Goal: Find specific page/section: Find specific page/section

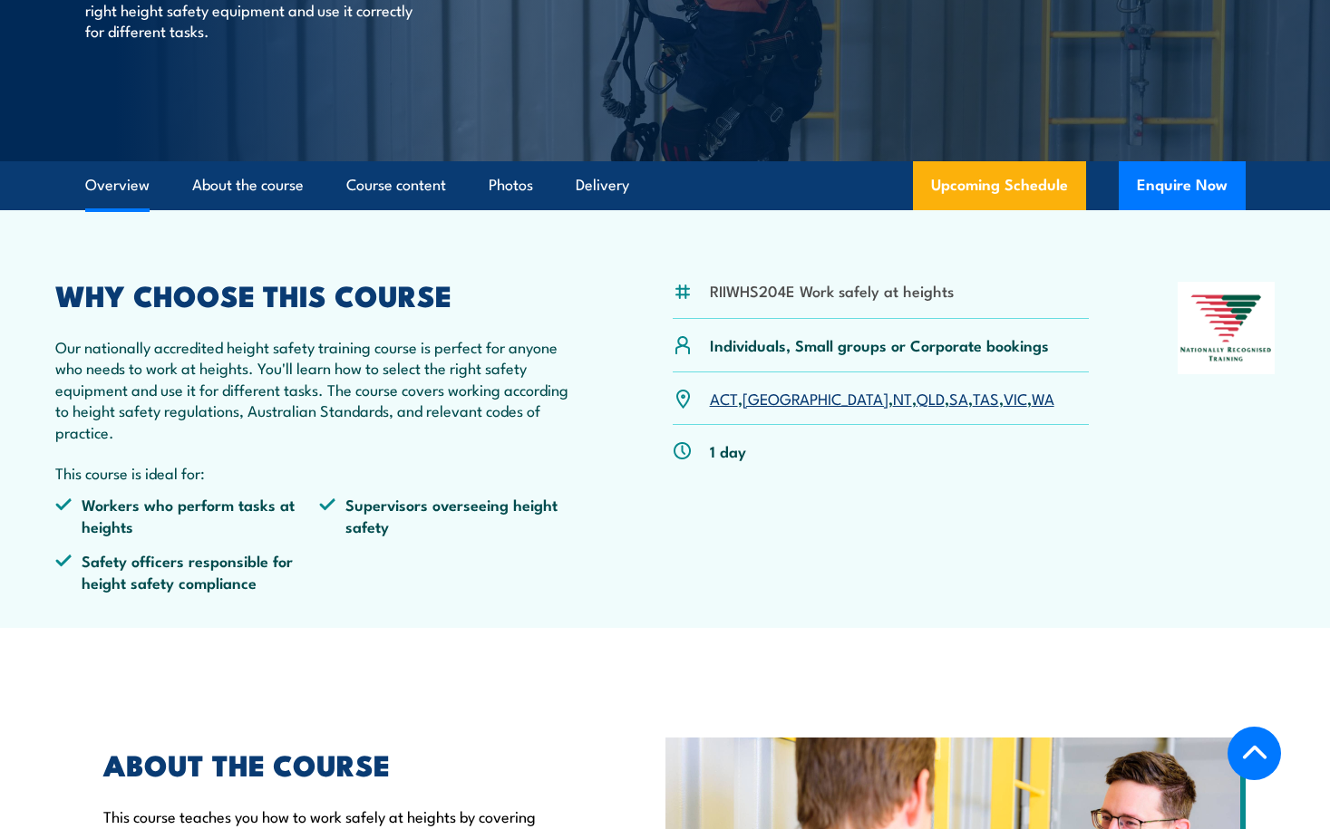
scroll to position [363, 0]
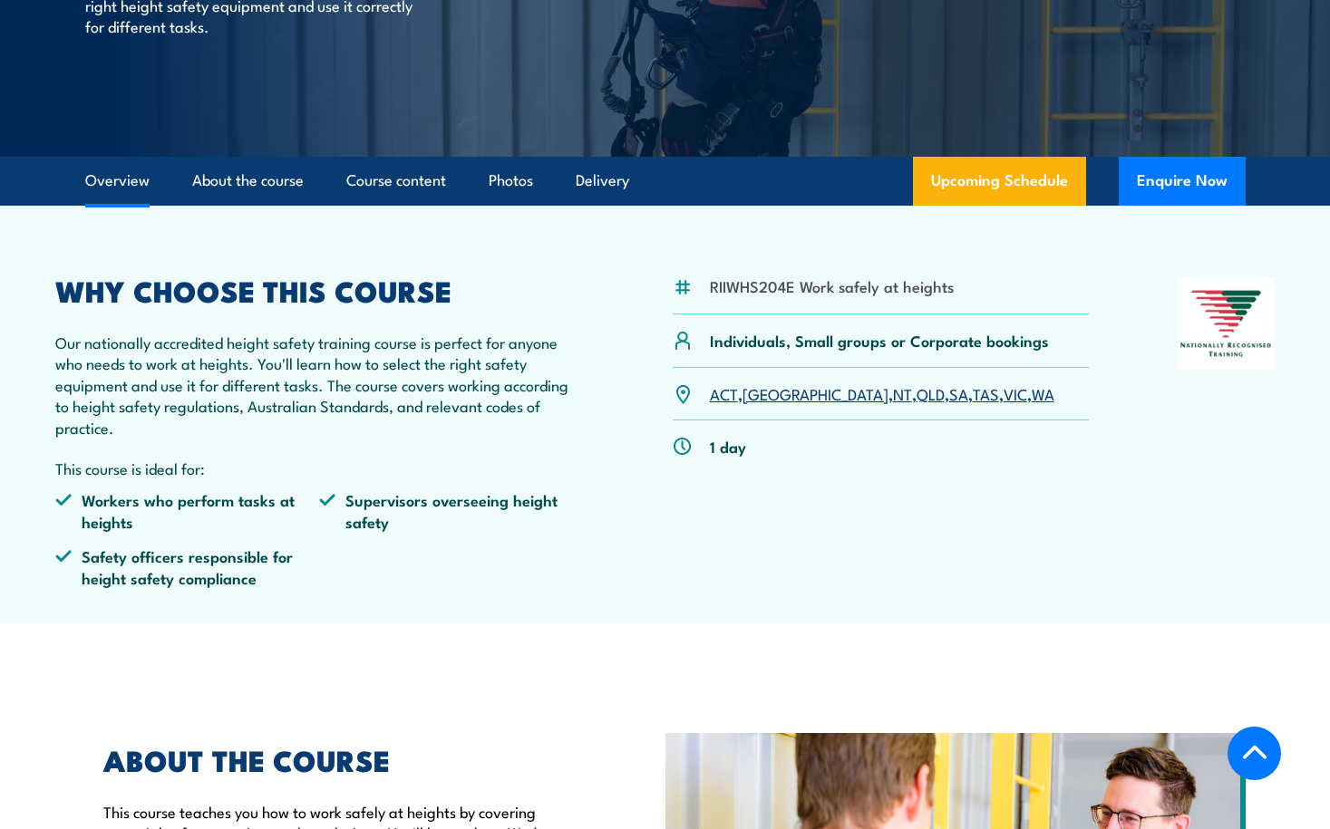
click at [1003, 398] on link "VIC" at bounding box center [1015, 394] width 24 height 22
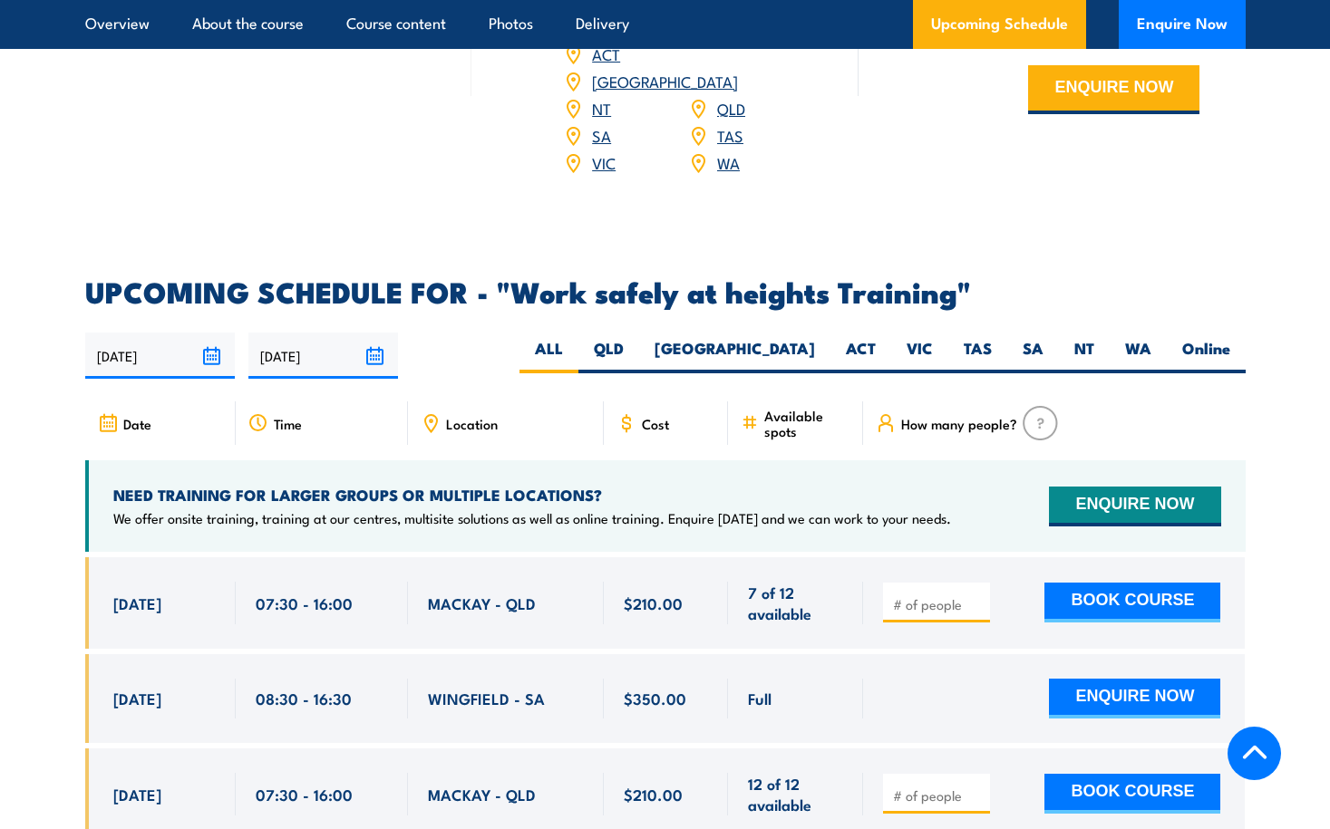
scroll to position [2629, 0]
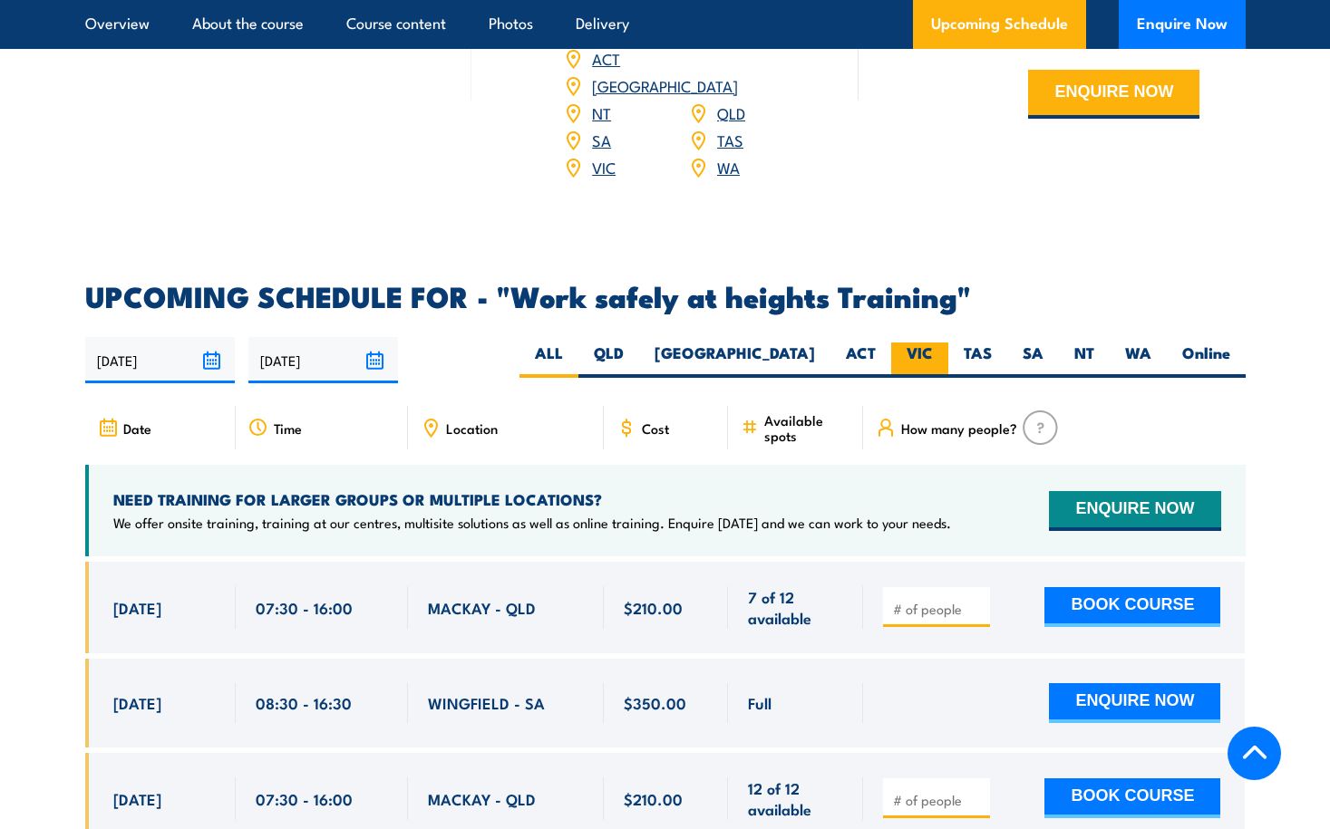
click at [922, 343] on label "VIC" at bounding box center [919, 360] width 57 height 35
click at [933, 343] on input "VIC" at bounding box center [939, 349] width 12 height 12
radio input "true"
click at [931, 343] on label "VIC" at bounding box center [919, 360] width 57 height 35
click at [933, 343] on input "VIC" at bounding box center [939, 349] width 12 height 12
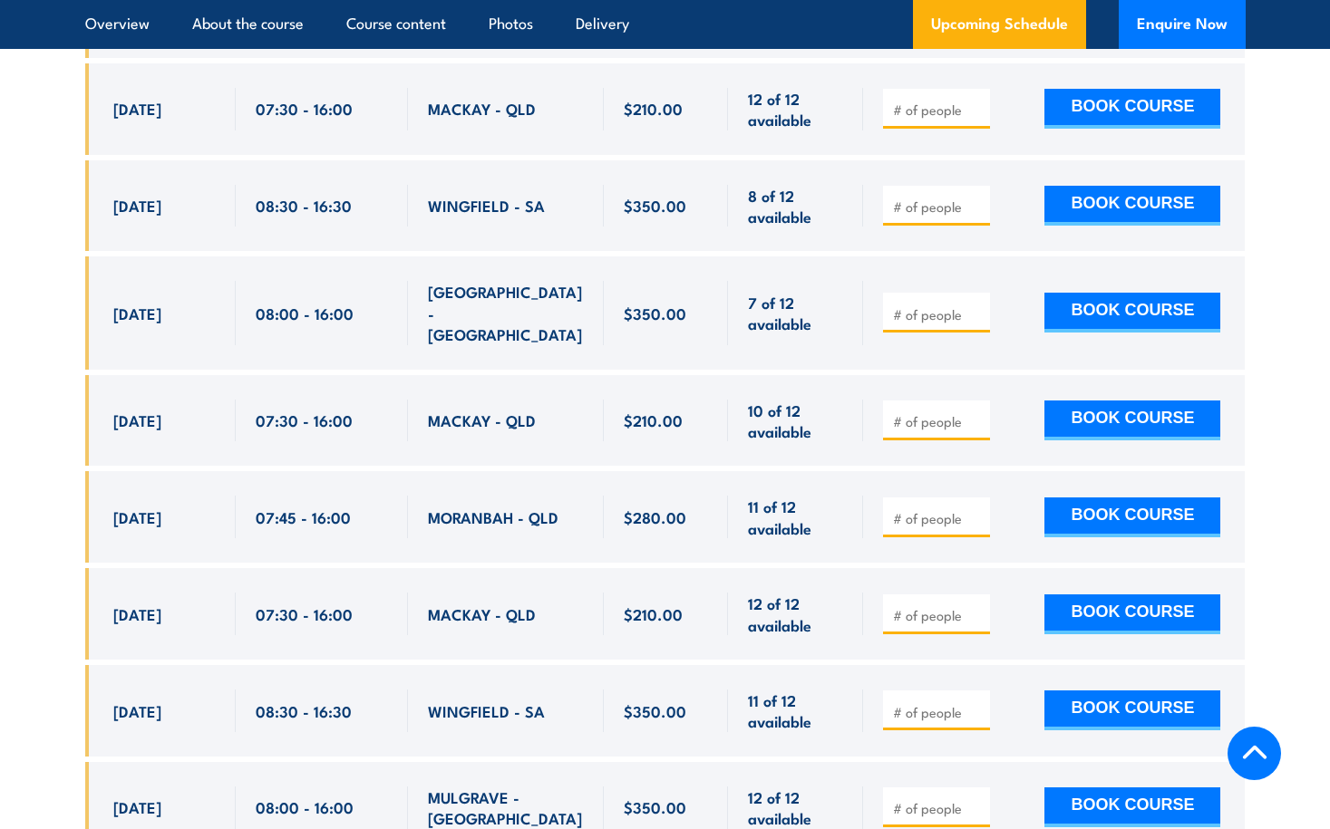
scroll to position [3359, 0]
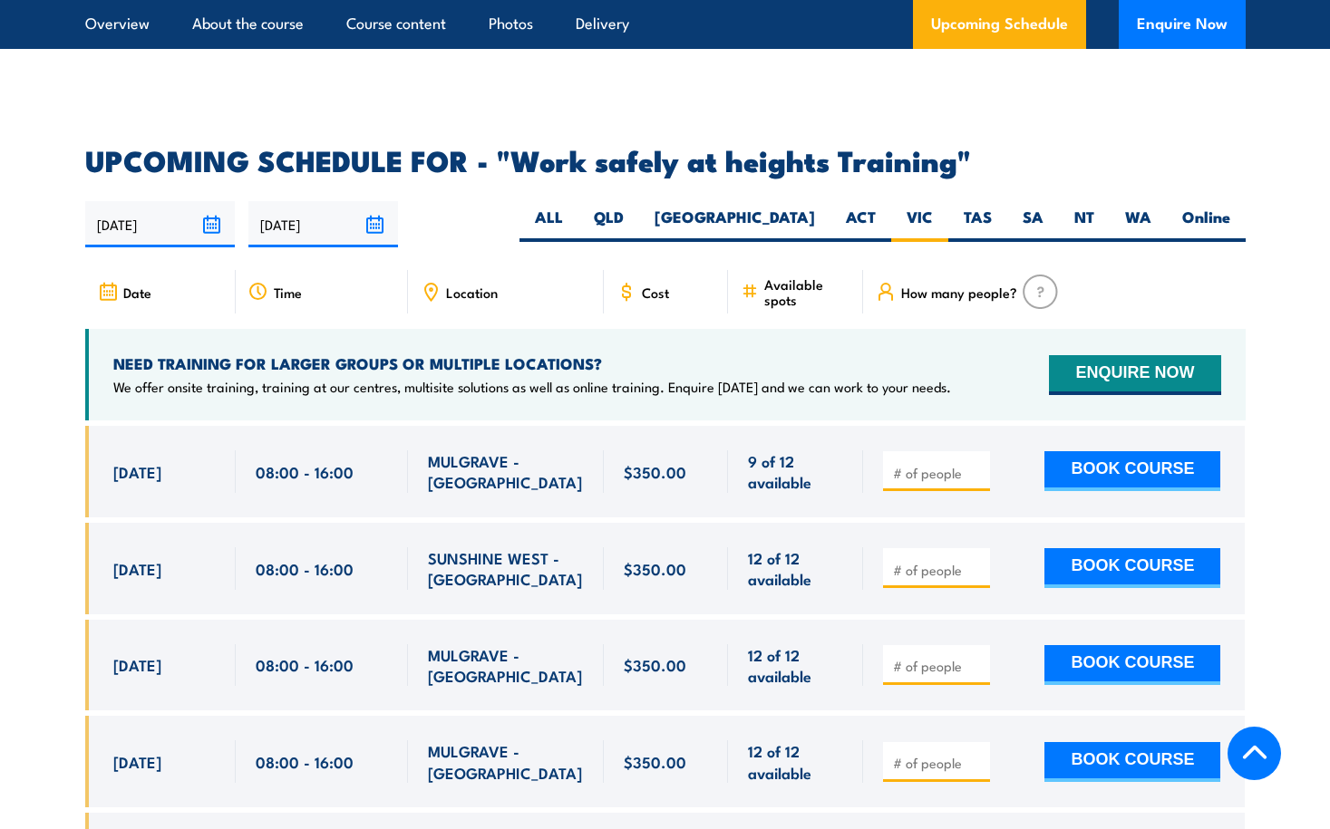
scroll to position [2794, 0]
